Goal: Task Accomplishment & Management: Manage account settings

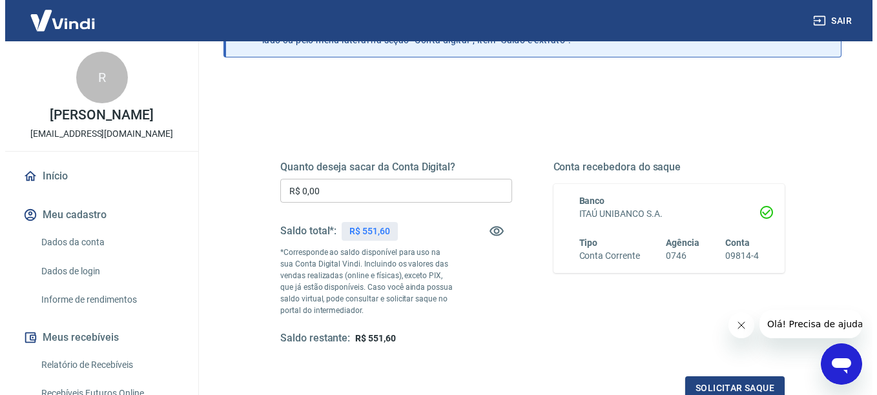
scroll to position [129, 0]
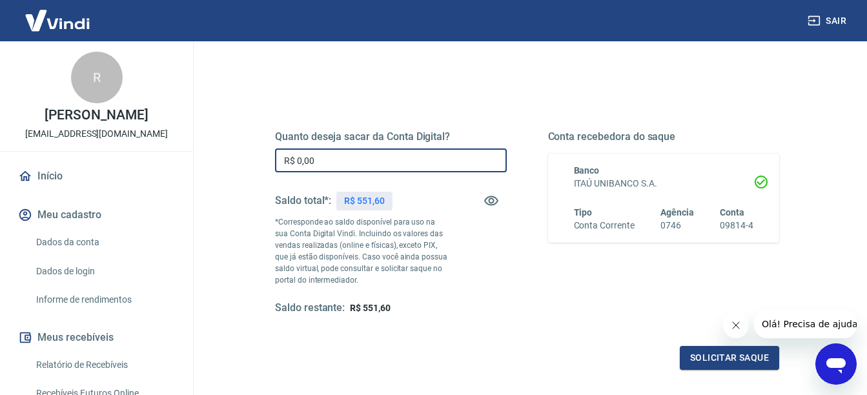
drag, startPoint x: 355, startPoint y: 163, endPoint x: 240, endPoint y: 167, distance: 114.4
click at [240, 167] on div "Quanto deseja sacar da Conta Digital? R$ 0,00 ​ Saldo total*: R$ 551,60 *Corres…" at bounding box center [527, 284] width 618 height 473
type input "R$ 500,00"
click at [710, 360] on button "Solicitar saque" at bounding box center [729, 358] width 99 height 24
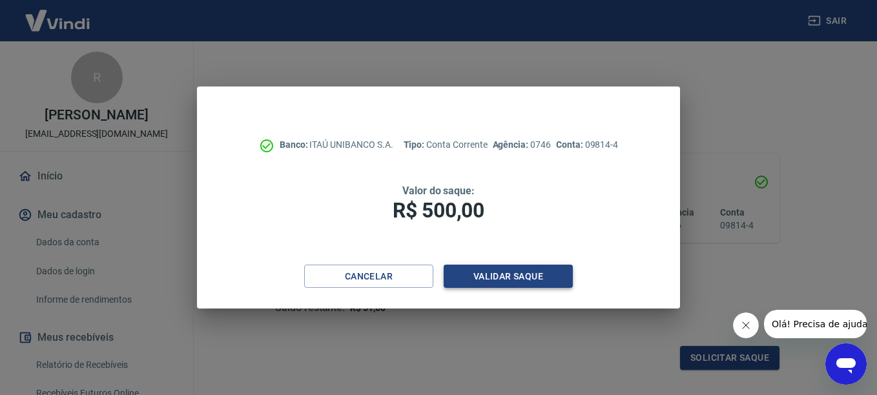
click at [501, 271] on button "Validar saque" at bounding box center [508, 277] width 129 height 24
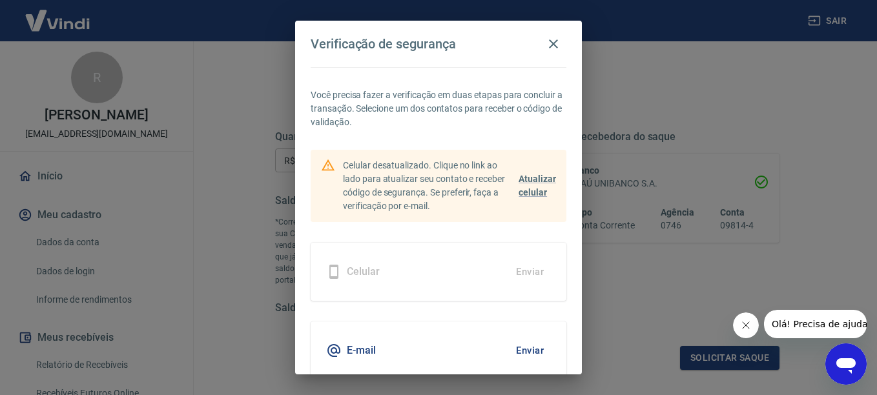
click at [399, 272] on div "Celular Enviar" at bounding box center [439, 272] width 256 height 58
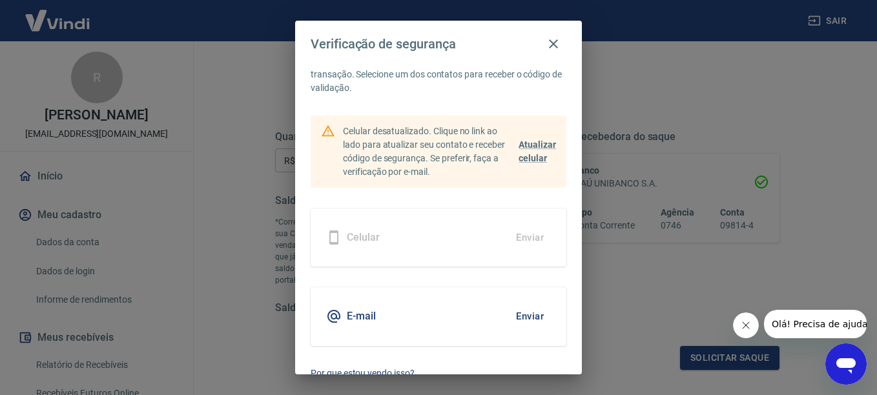
scroll to position [53, 0]
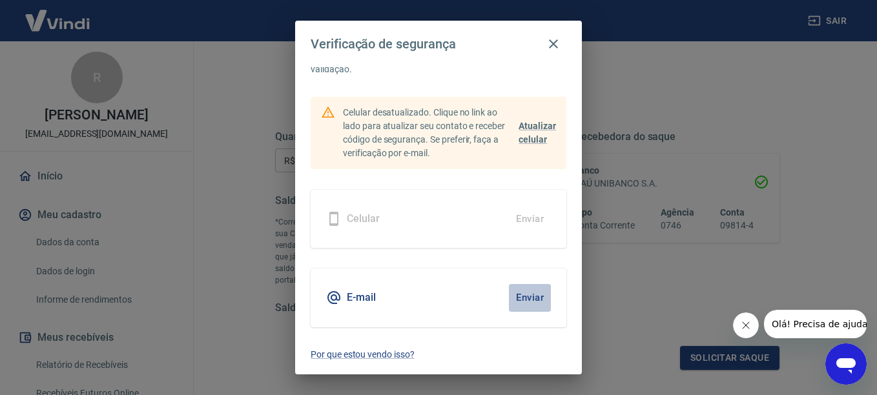
click at [519, 297] on button "Enviar" at bounding box center [530, 297] width 42 height 27
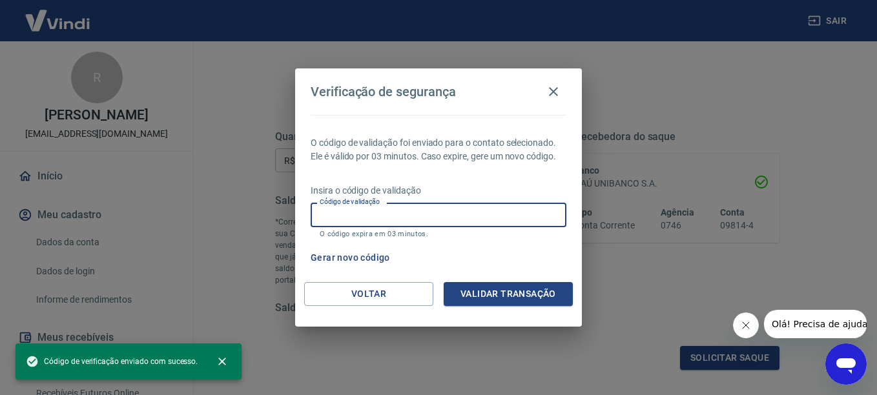
click at [446, 209] on input "Código de validação" at bounding box center [439, 215] width 256 height 24
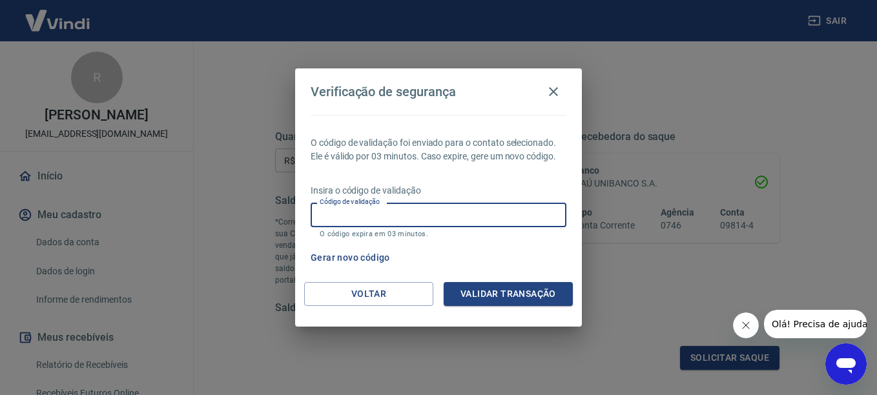
paste input "895355"
type input "895355"
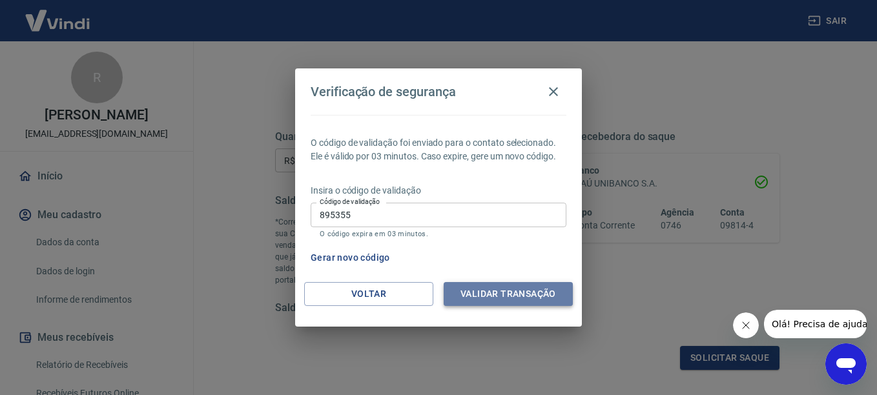
click at [512, 291] on button "Validar transação" at bounding box center [508, 294] width 129 height 24
